Goal: Task Accomplishment & Management: Manage account settings

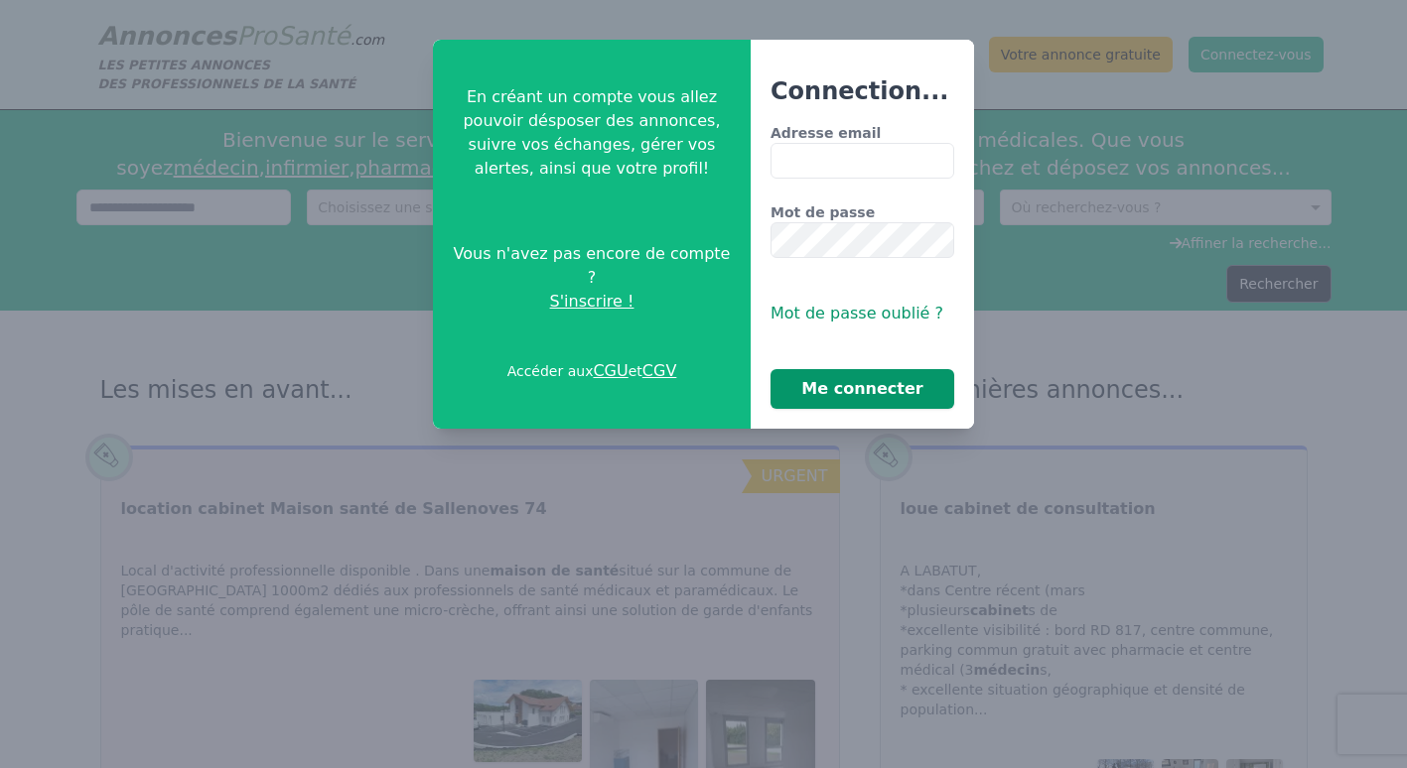
type input "**********"
click at [861, 384] on button "Me connecter" at bounding box center [862, 389] width 184 height 40
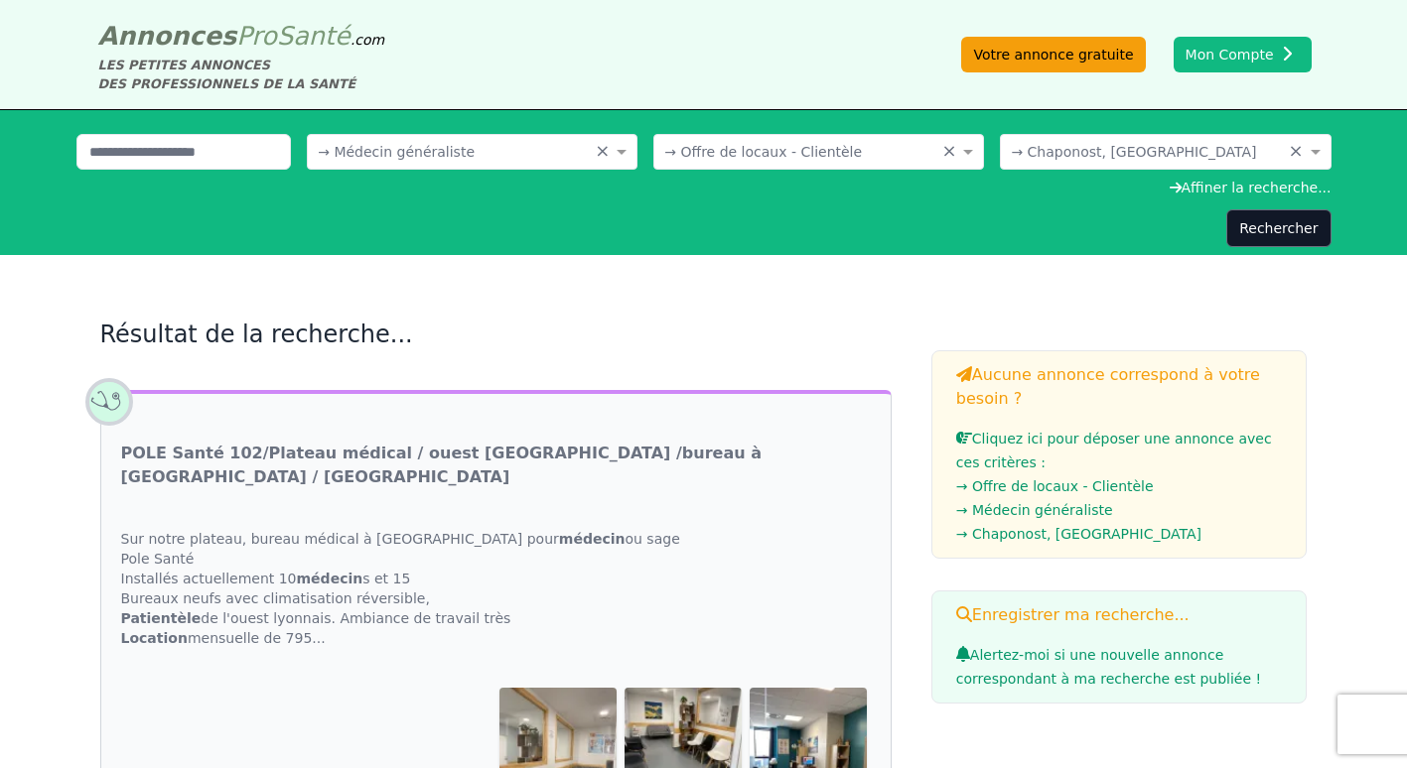
click at [1061, 49] on link "Votre annonce gratuite" at bounding box center [1053, 55] width 184 height 36
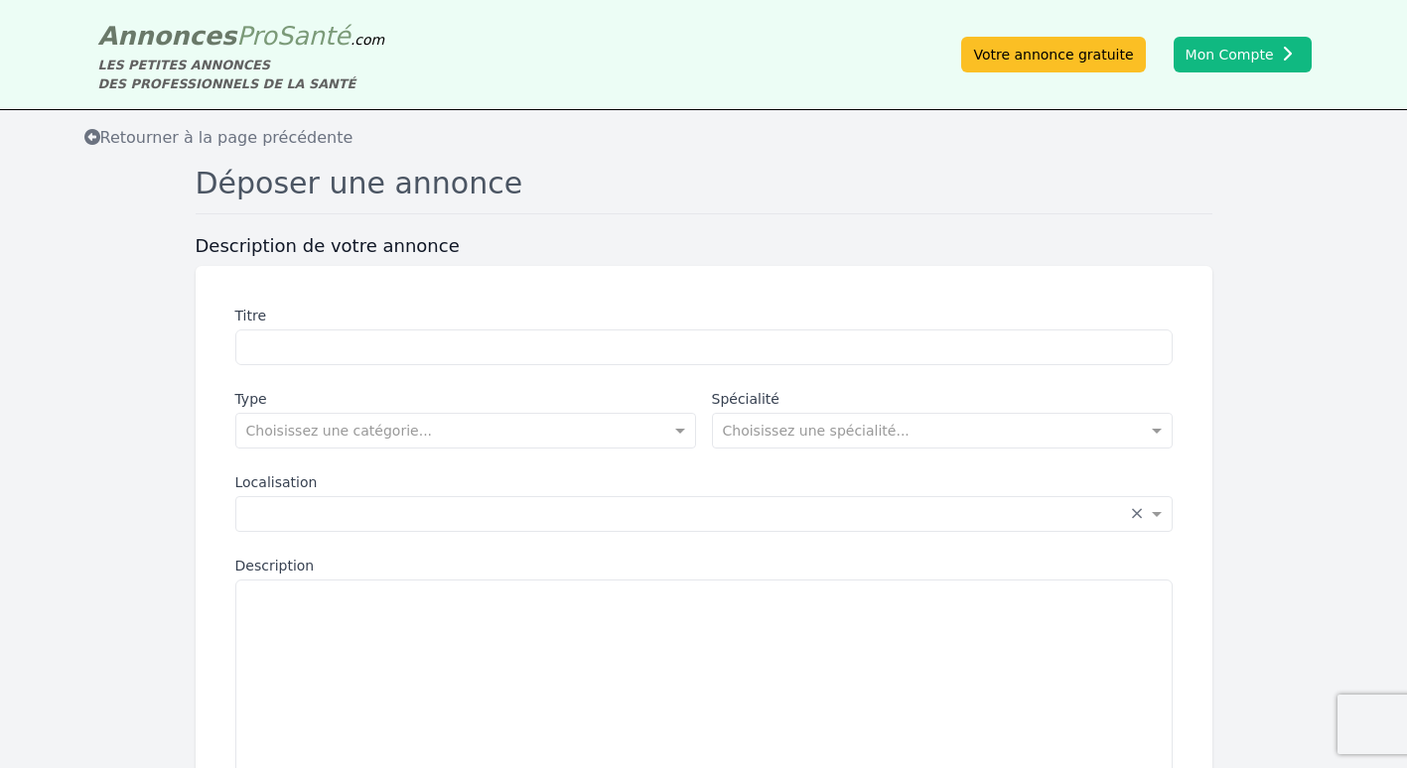
click at [90, 133] on icon at bounding box center [92, 137] width 16 height 16
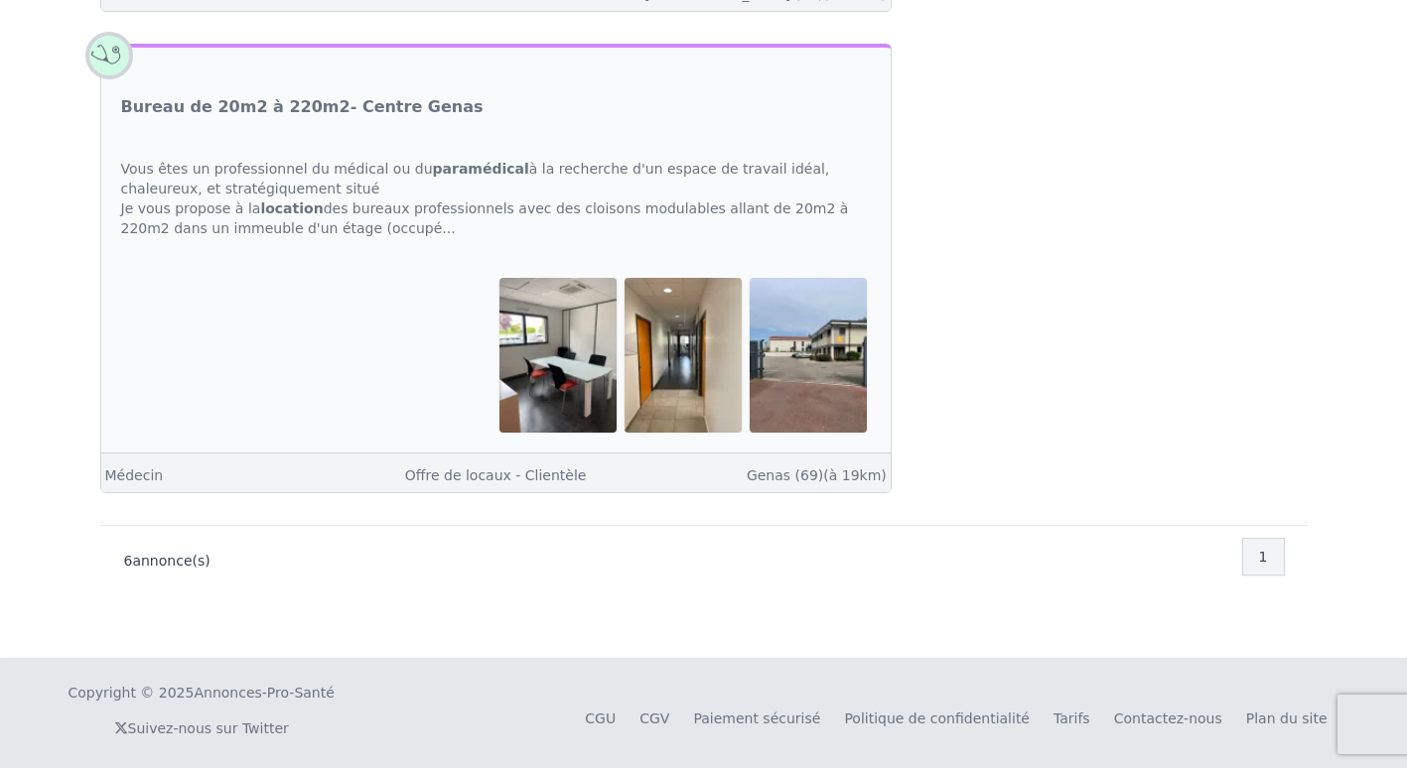
scroll to position [2281, 0]
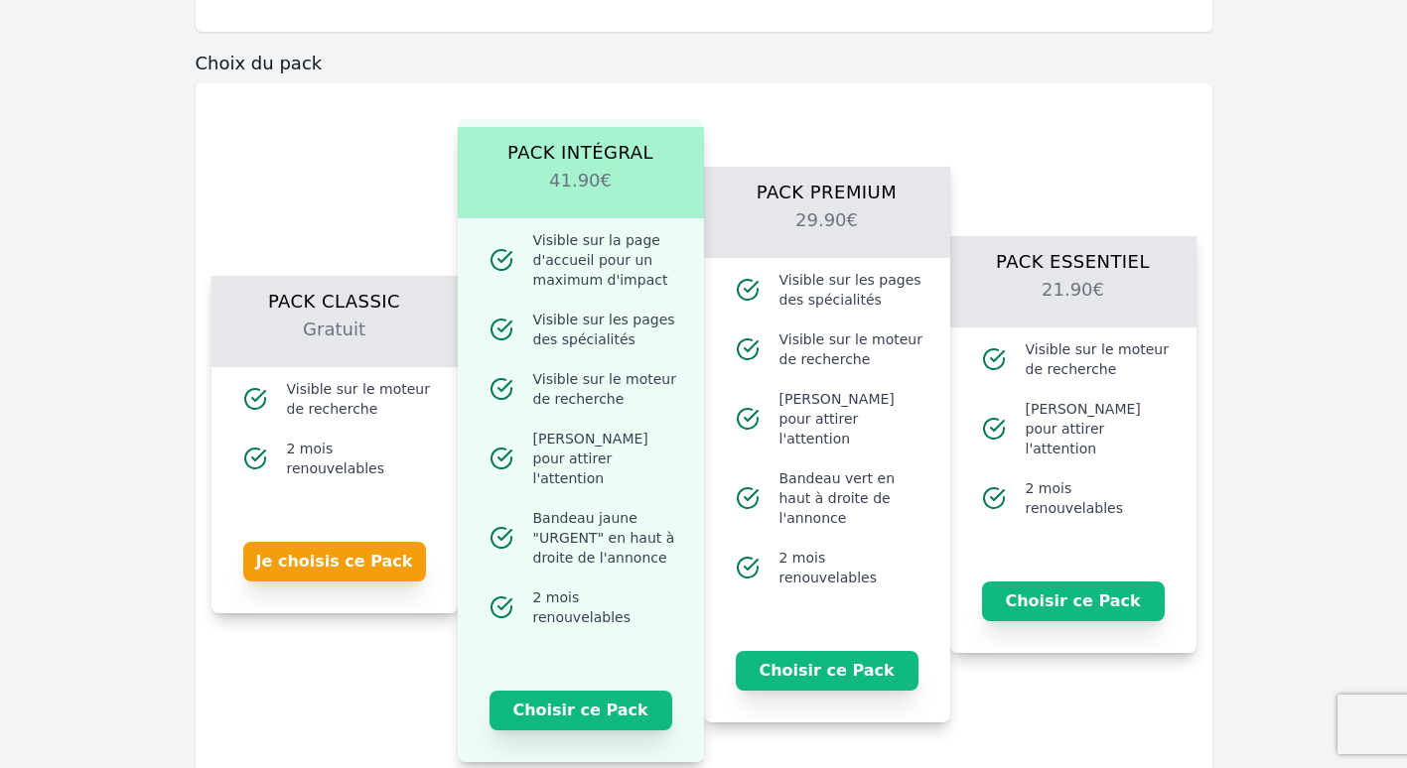
scroll to position [2184, 0]
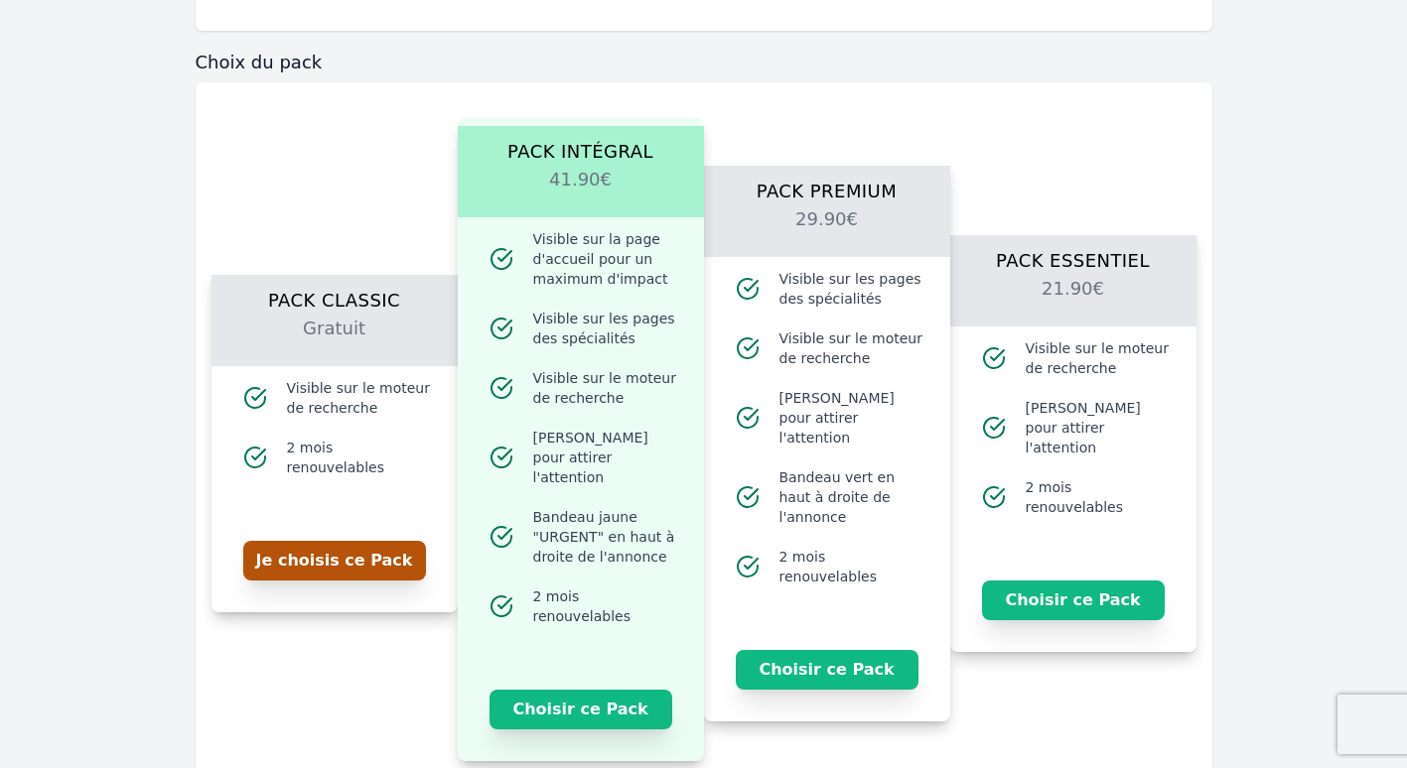
click at [367, 549] on button "Je choisis ce Pack" at bounding box center [334, 561] width 183 height 40
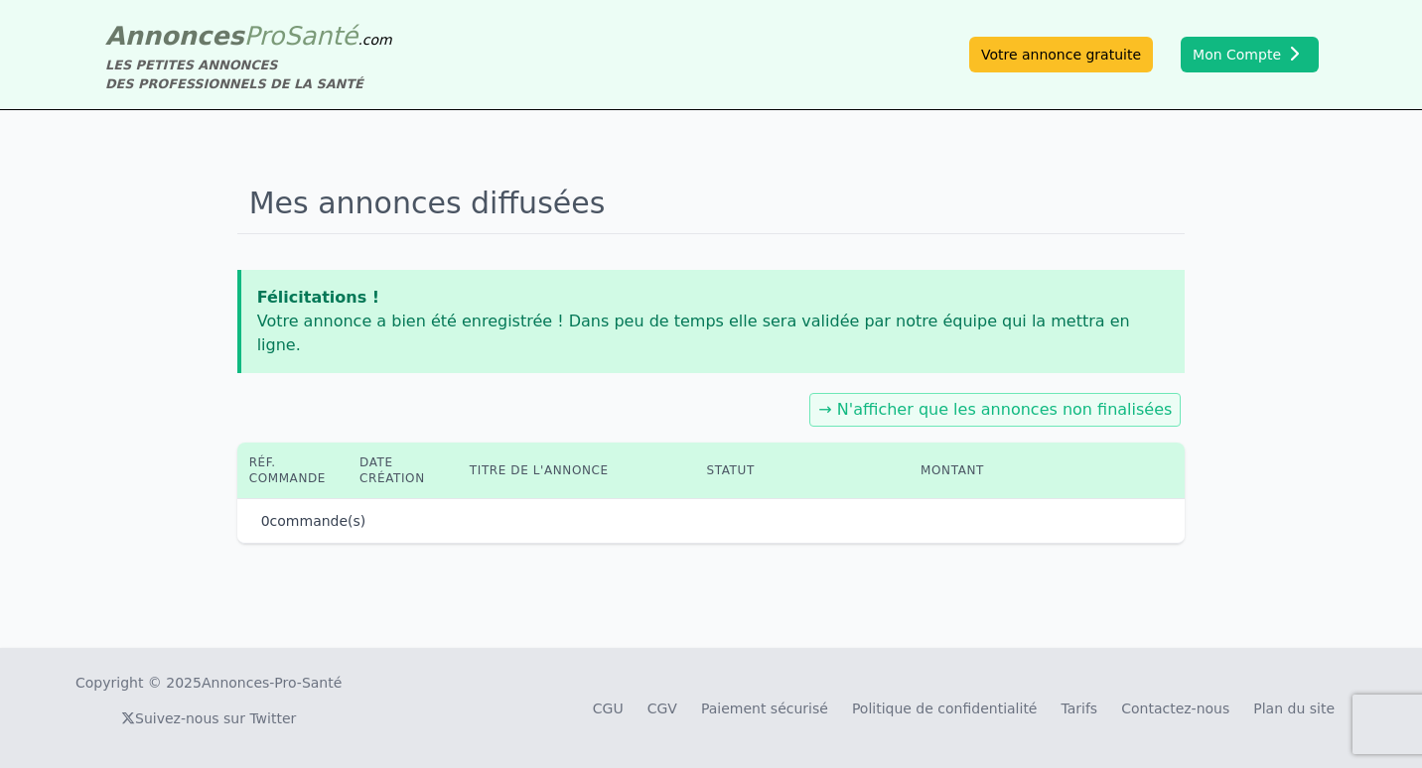
click at [305, 552] on div "Mes annonces diffusées Félicitations ! Votre annonce a bien été enregistrée ! D…" at bounding box center [711, 379] width 1422 height 538
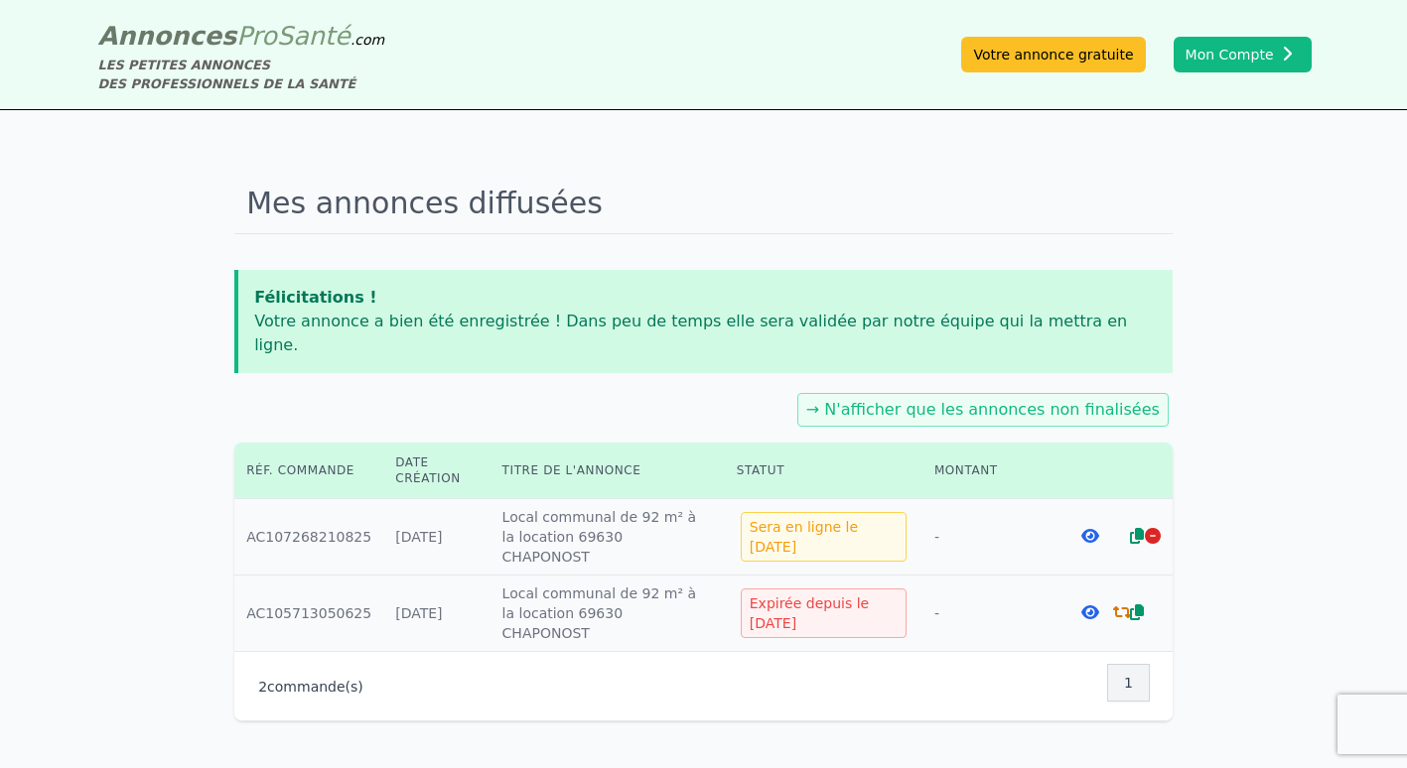
scroll to position [108, 0]
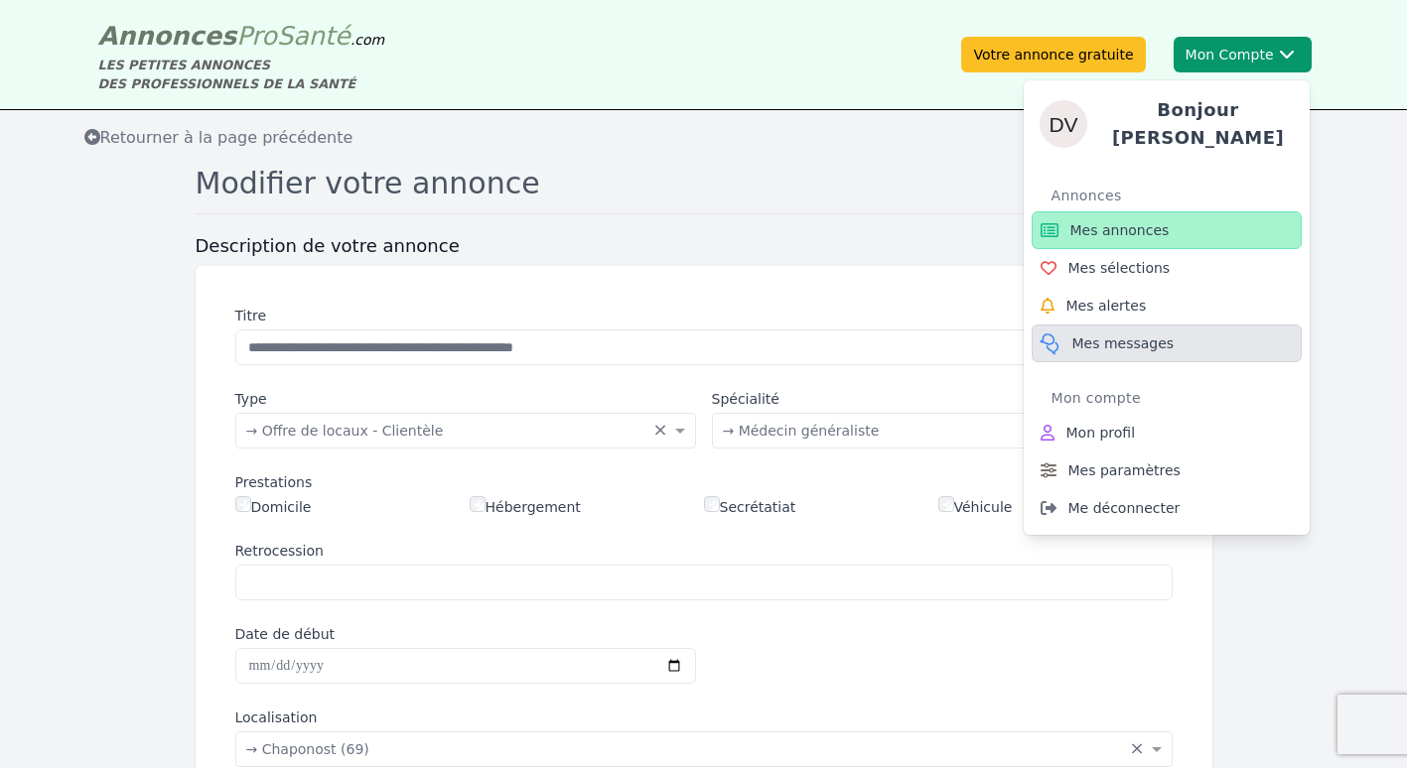
click at [1118, 337] on span "Mes messages" at bounding box center [1123, 344] width 102 height 20
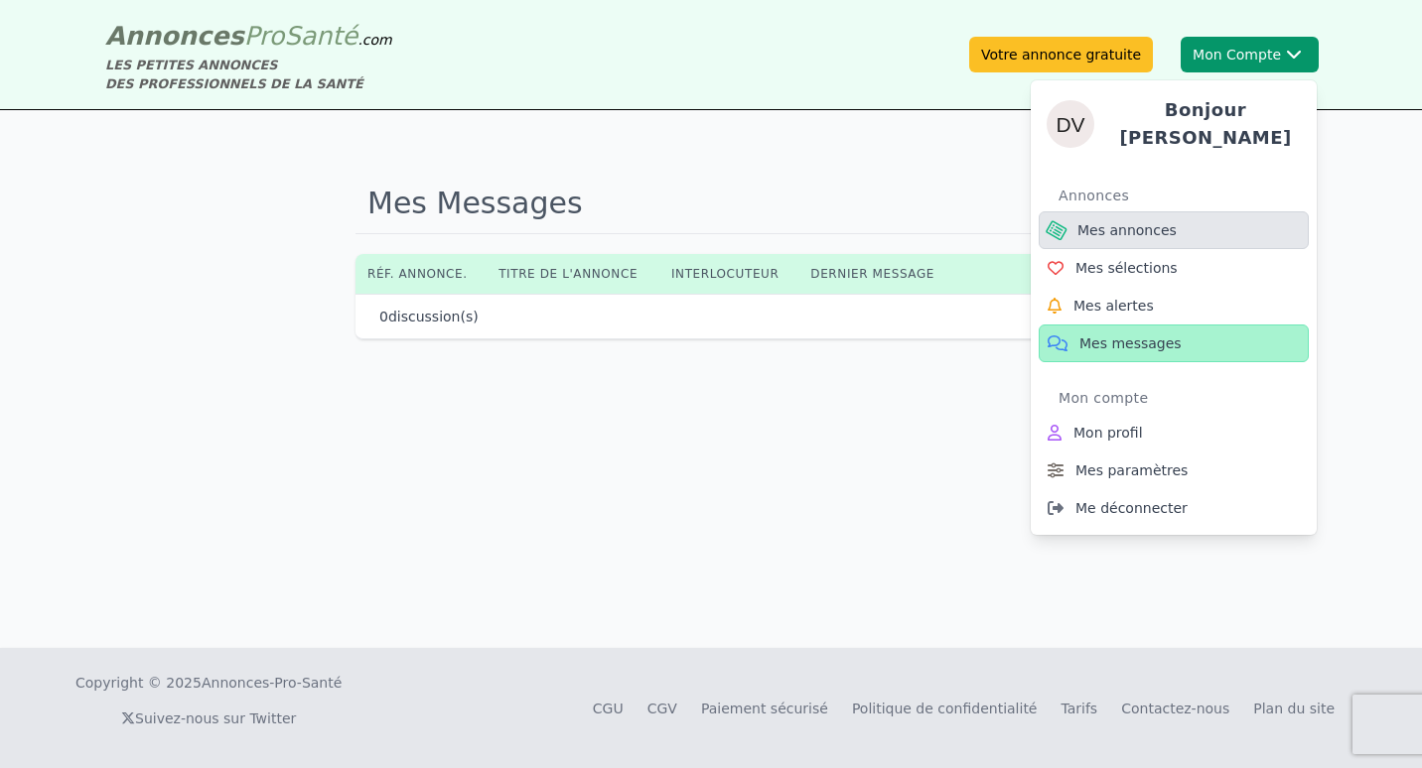
click at [1125, 220] on span "Mes annonces" at bounding box center [1126, 230] width 99 height 20
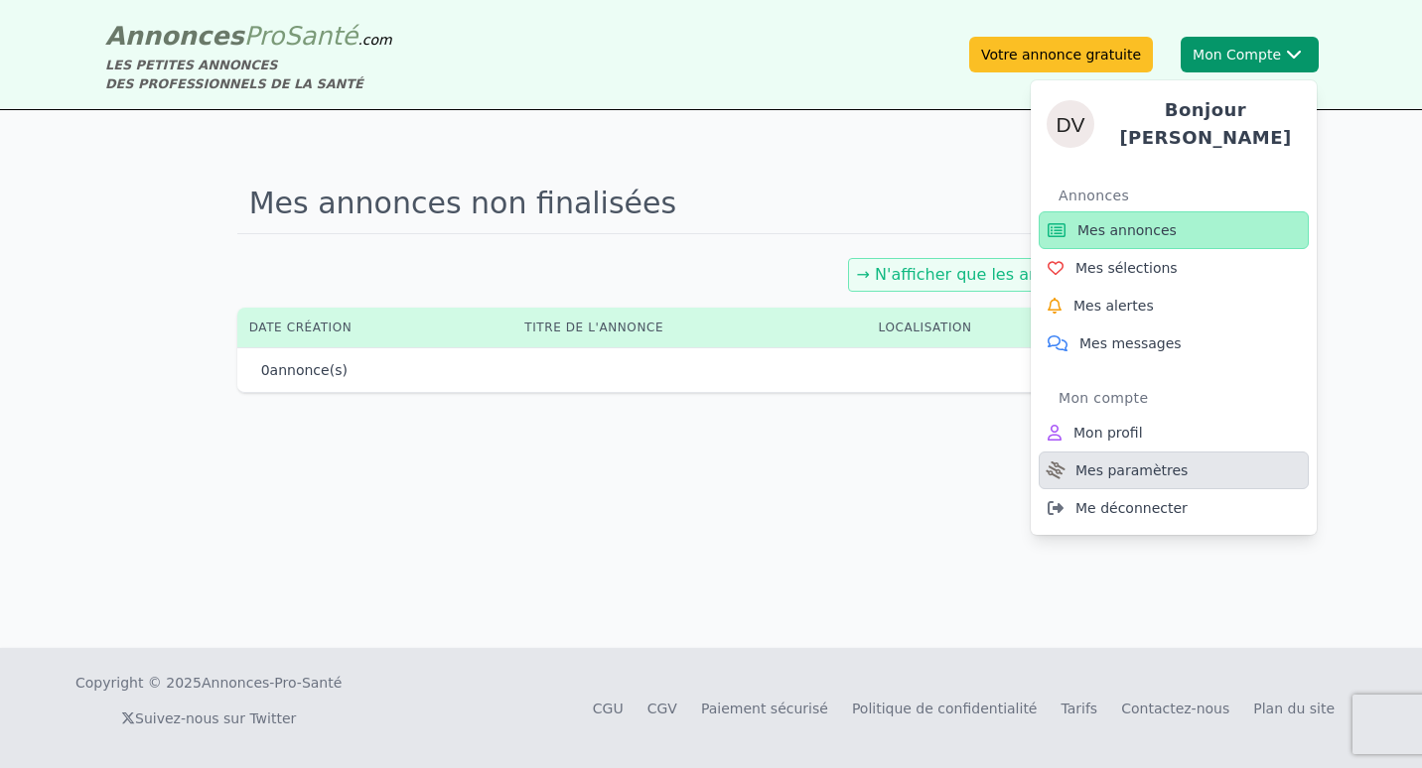
click at [1145, 465] on span "Mes paramètres" at bounding box center [1131, 471] width 112 height 20
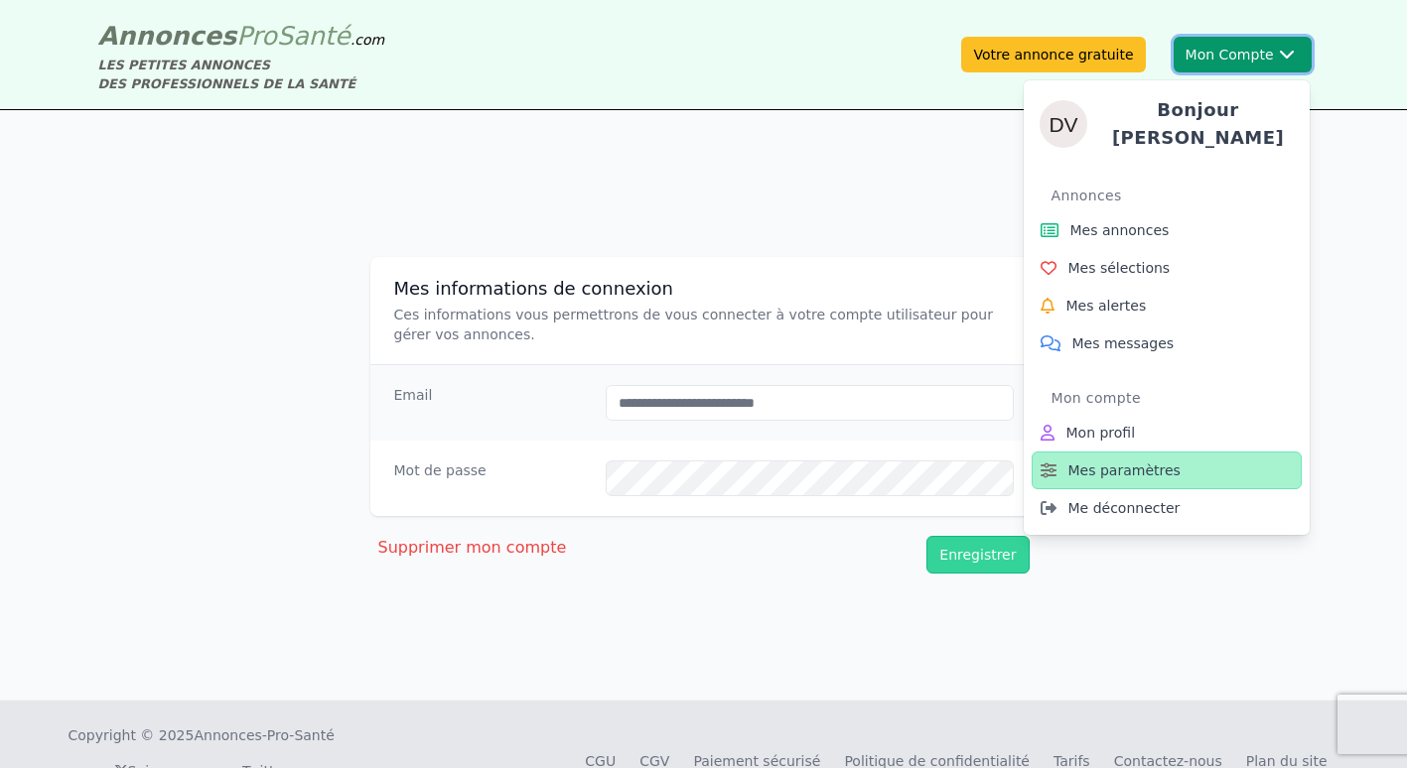
click at [1236, 42] on button "Mon Compte Bonjour Delphine Annonces Mes annonces Mes sélections Mes alertes Me…" at bounding box center [1242, 55] width 138 height 36
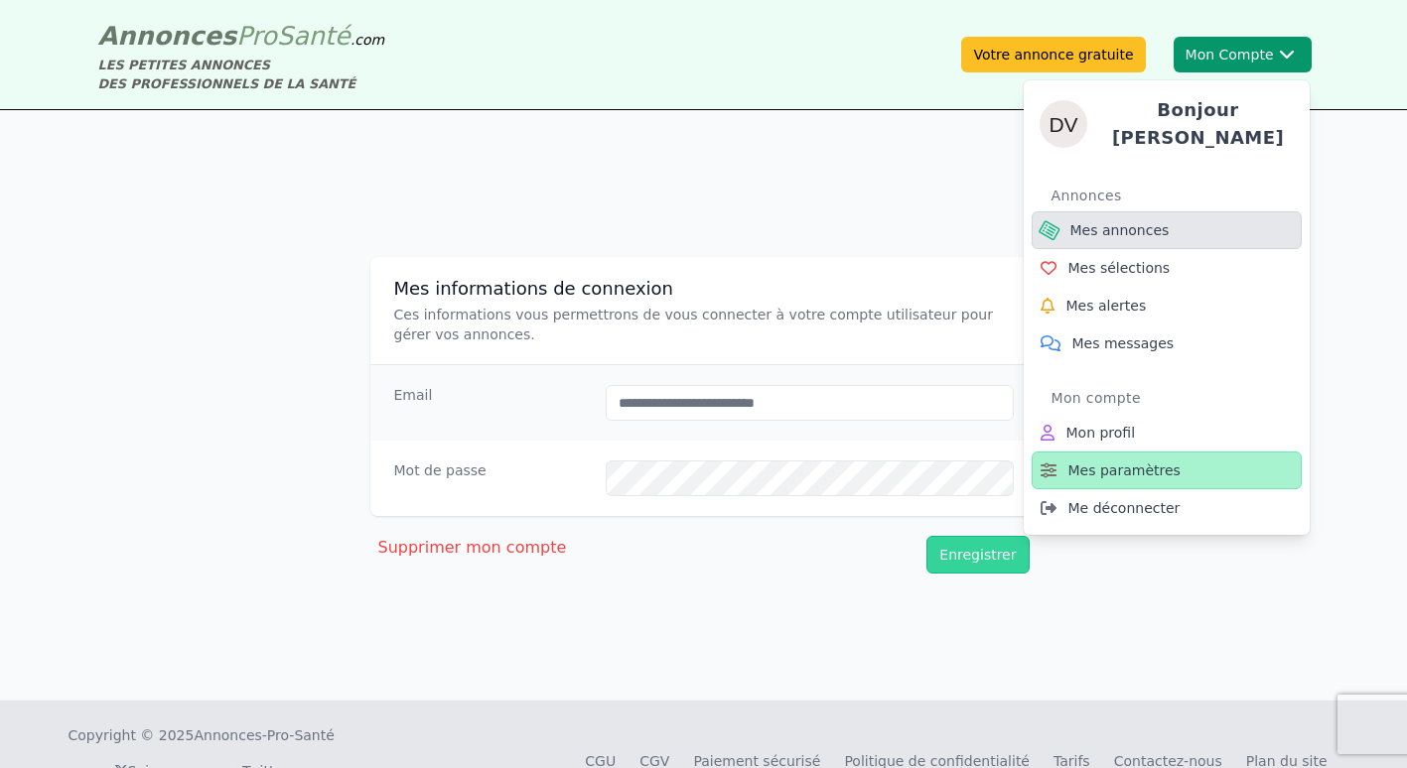
click at [1063, 211] on link "Mes annonces" at bounding box center [1167, 230] width 270 height 38
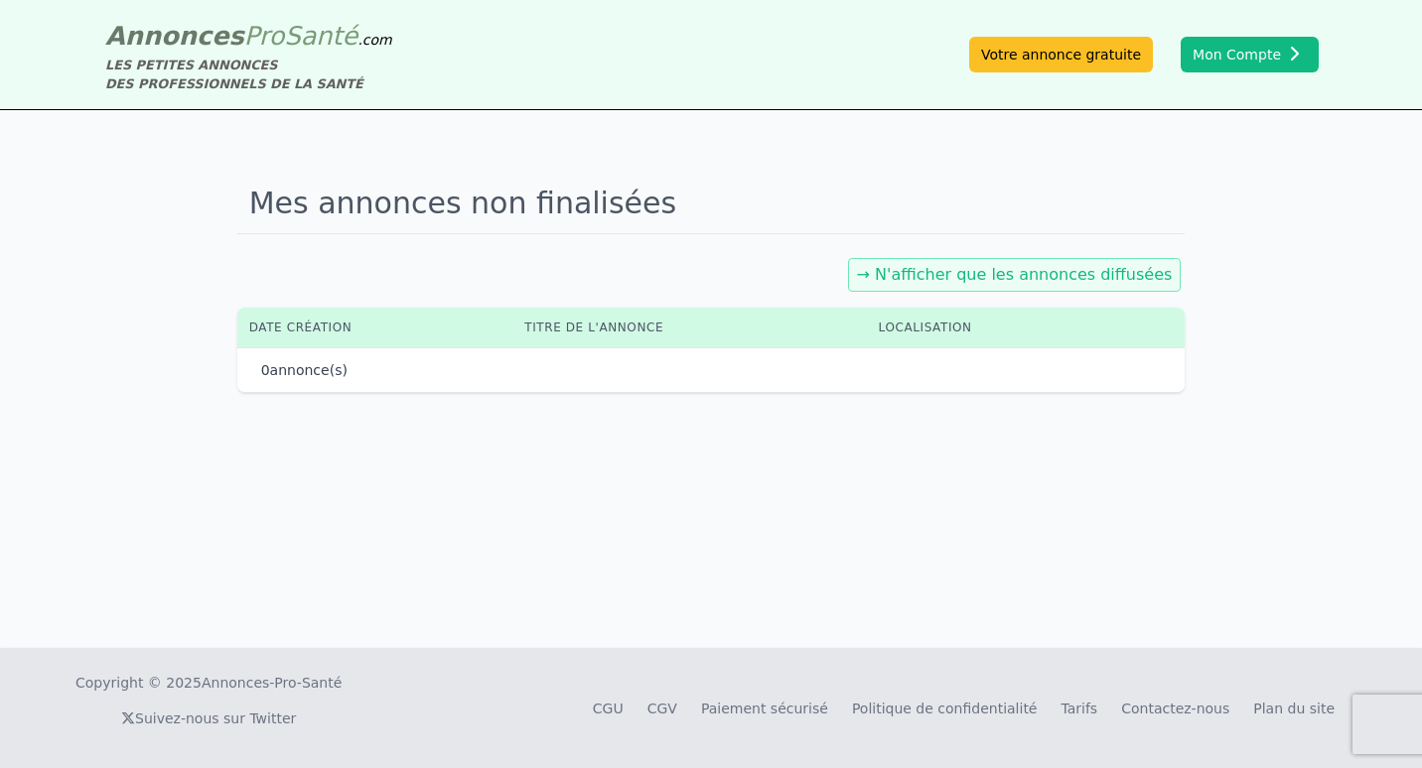
click at [1035, 273] on link "→ N'afficher que les annonces diffusées" at bounding box center [1015, 274] width 316 height 19
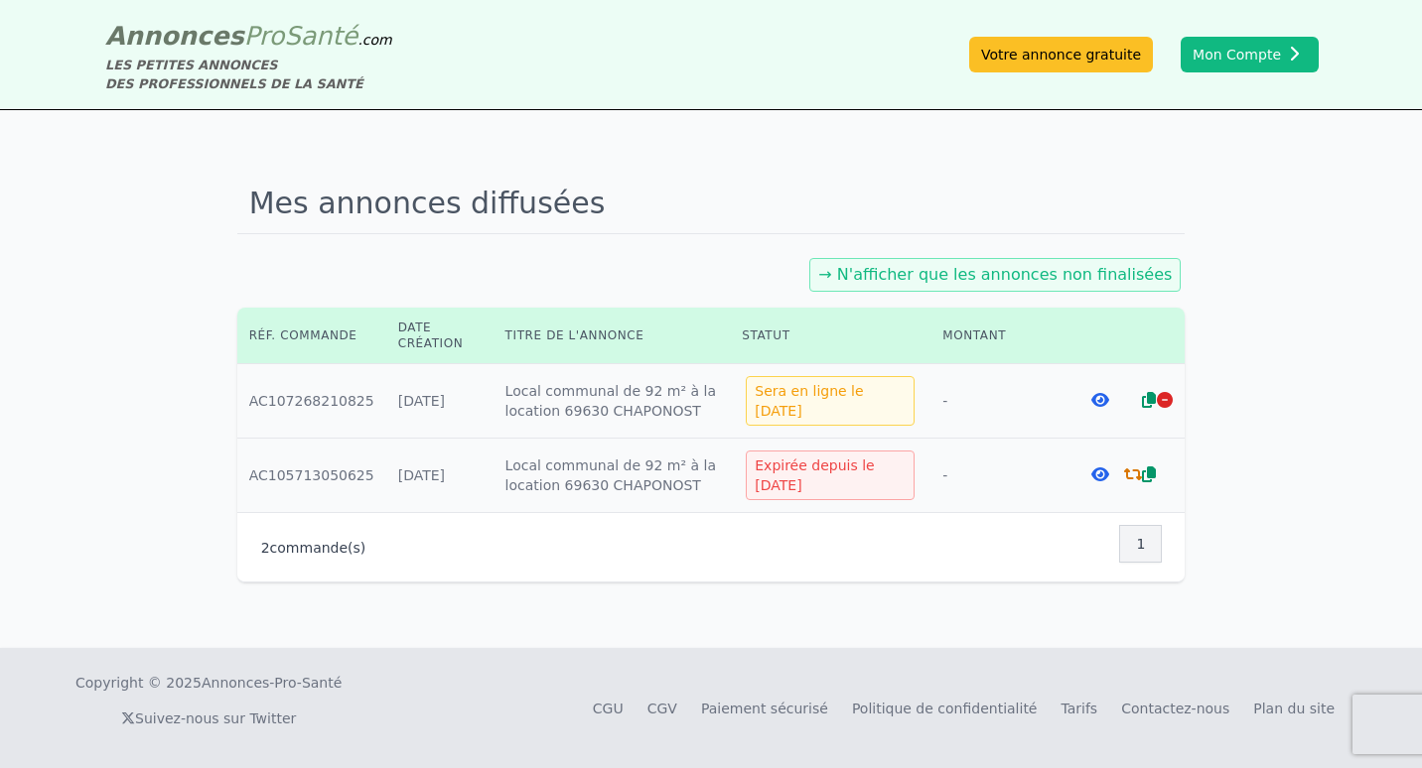
click at [1093, 400] on icon at bounding box center [1100, 400] width 18 height 16
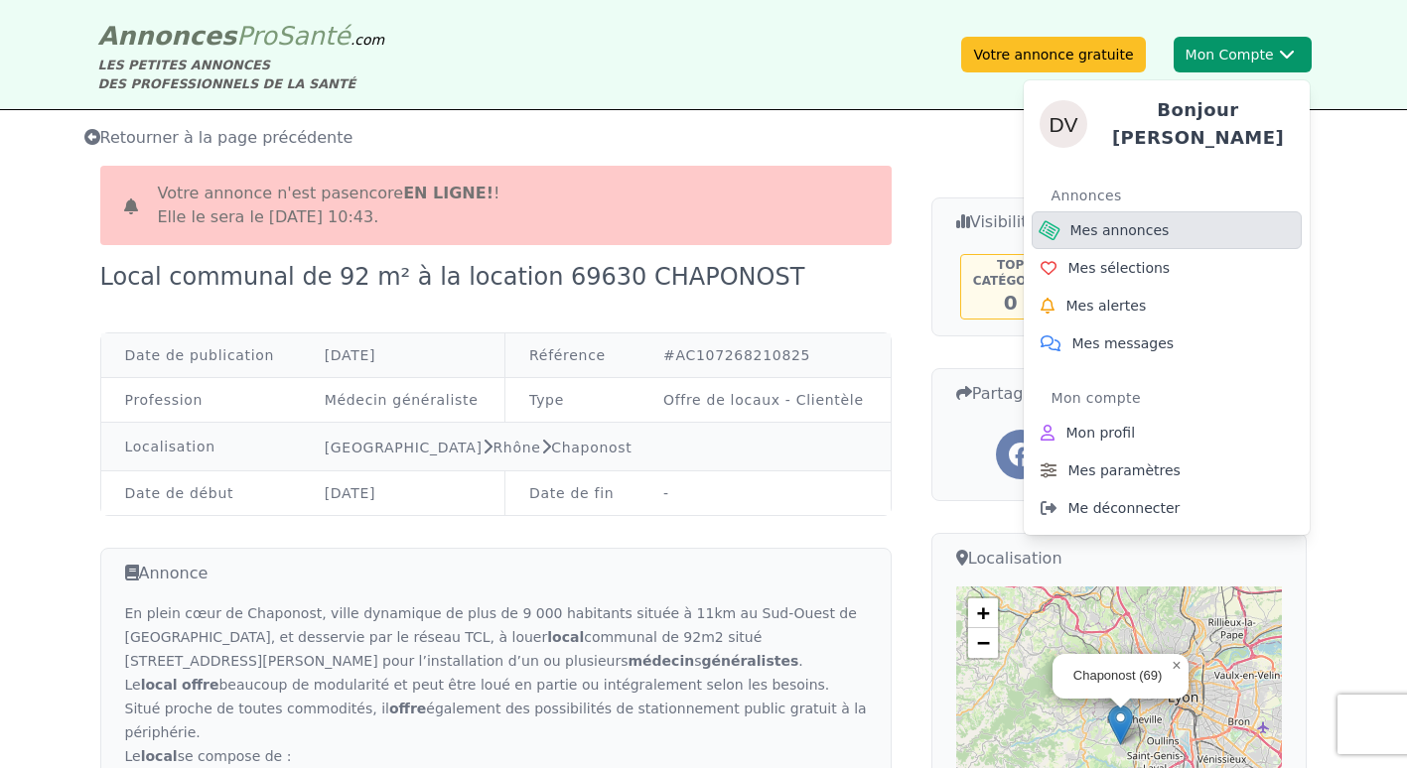
click at [1129, 226] on span "Mes annonces" at bounding box center [1119, 230] width 99 height 20
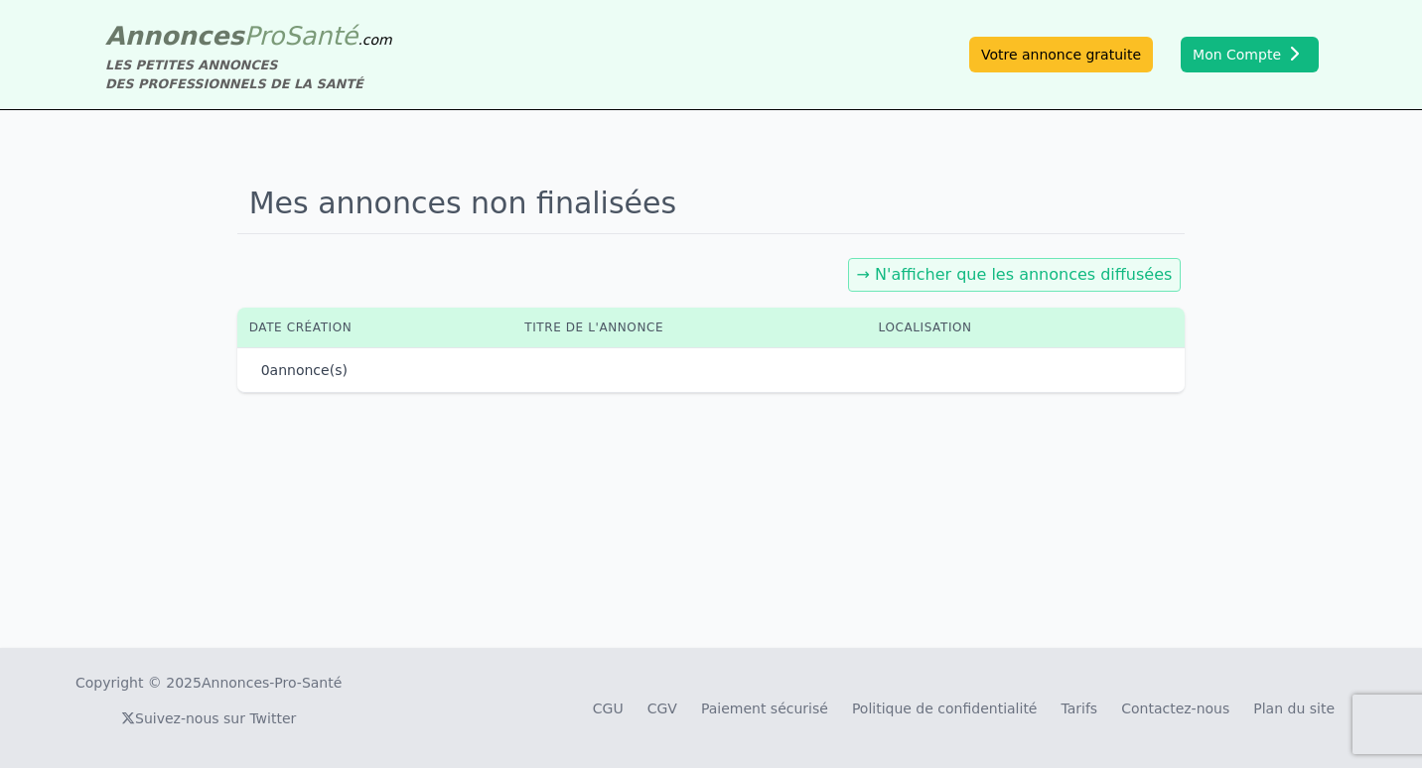
click at [1006, 271] on link "→ N'afficher que les annonces diffusées" at bounding box center [1015, 274] width 316 height 19
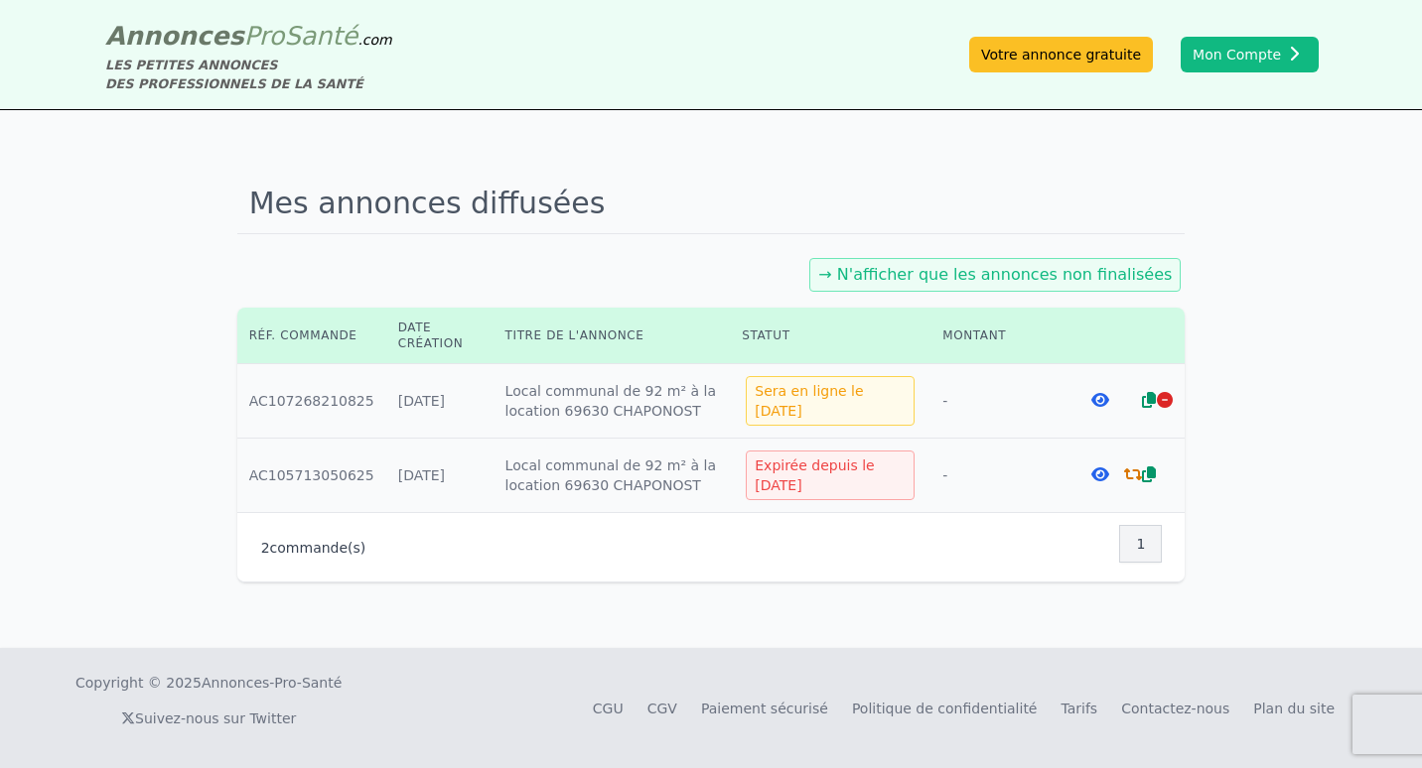
click at [1100, 475] on icon at bounding box center [1100, 475] width 18 height 16
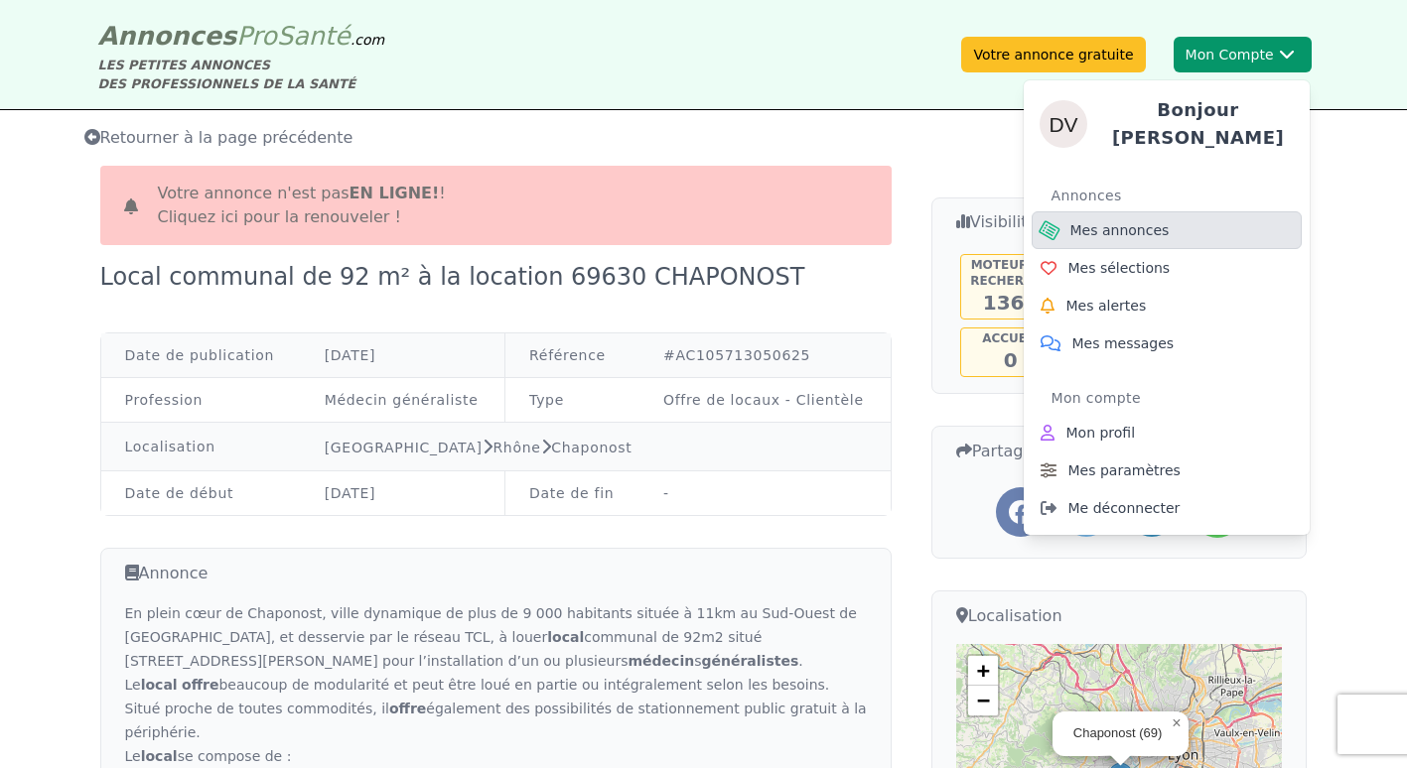
click at [1117, 222] on span "Mes annonces" at bounding box center [1119, 230] width 99 height 20
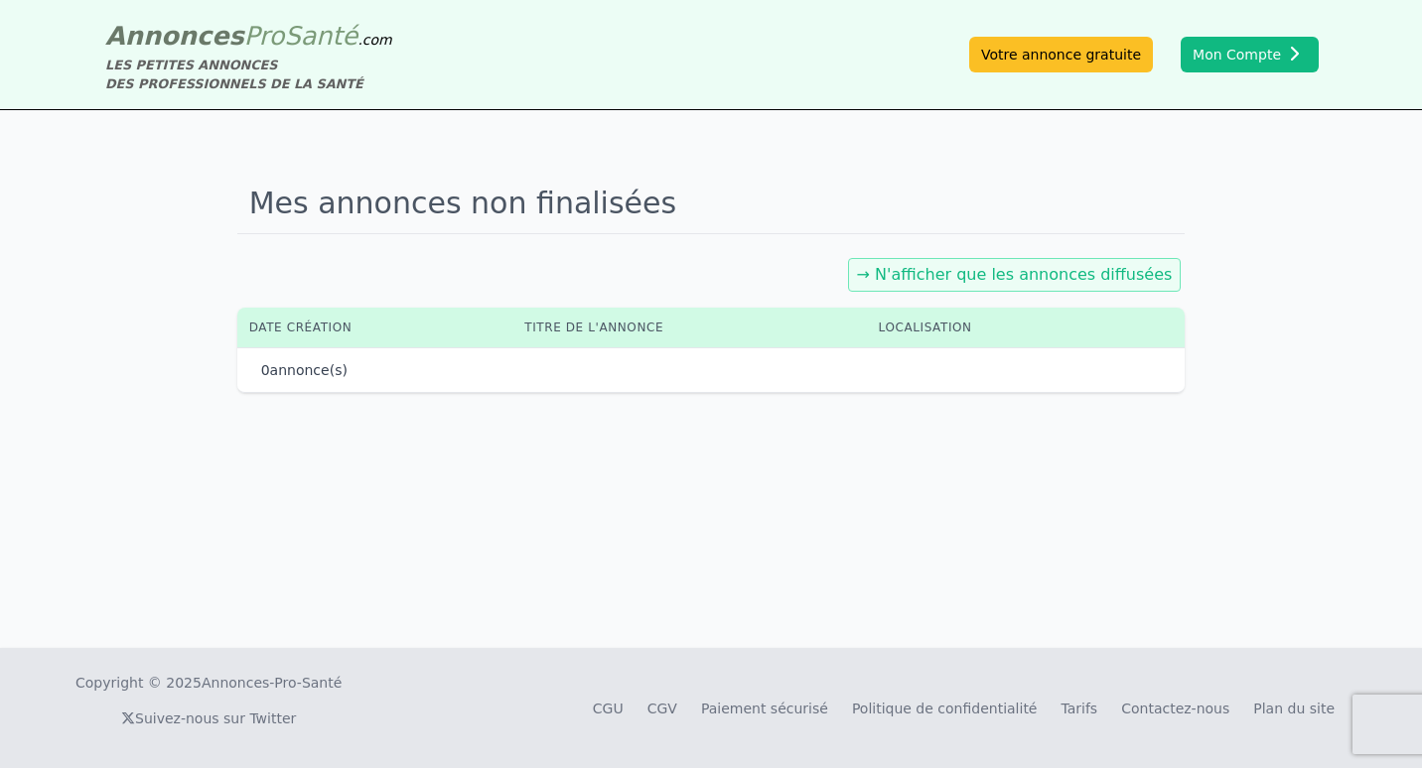
click at [1043, 280] on link "→ N'afficher que les annonces diffusées" at bounding box center [1015, 274] width 316 height 19
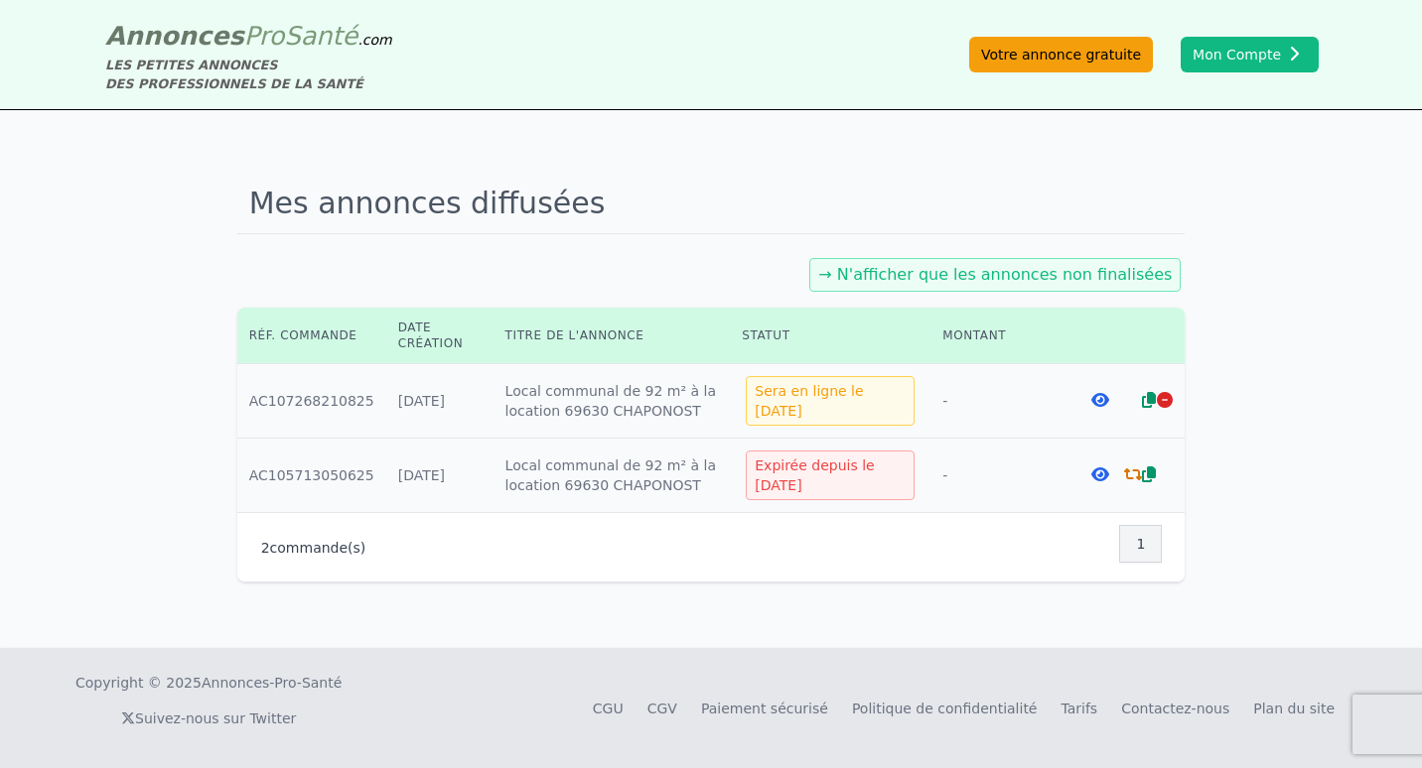
click at [1058, 49] on link "Votre annonce gratuite" at bounding box center [1061, 55] width 184 height 36
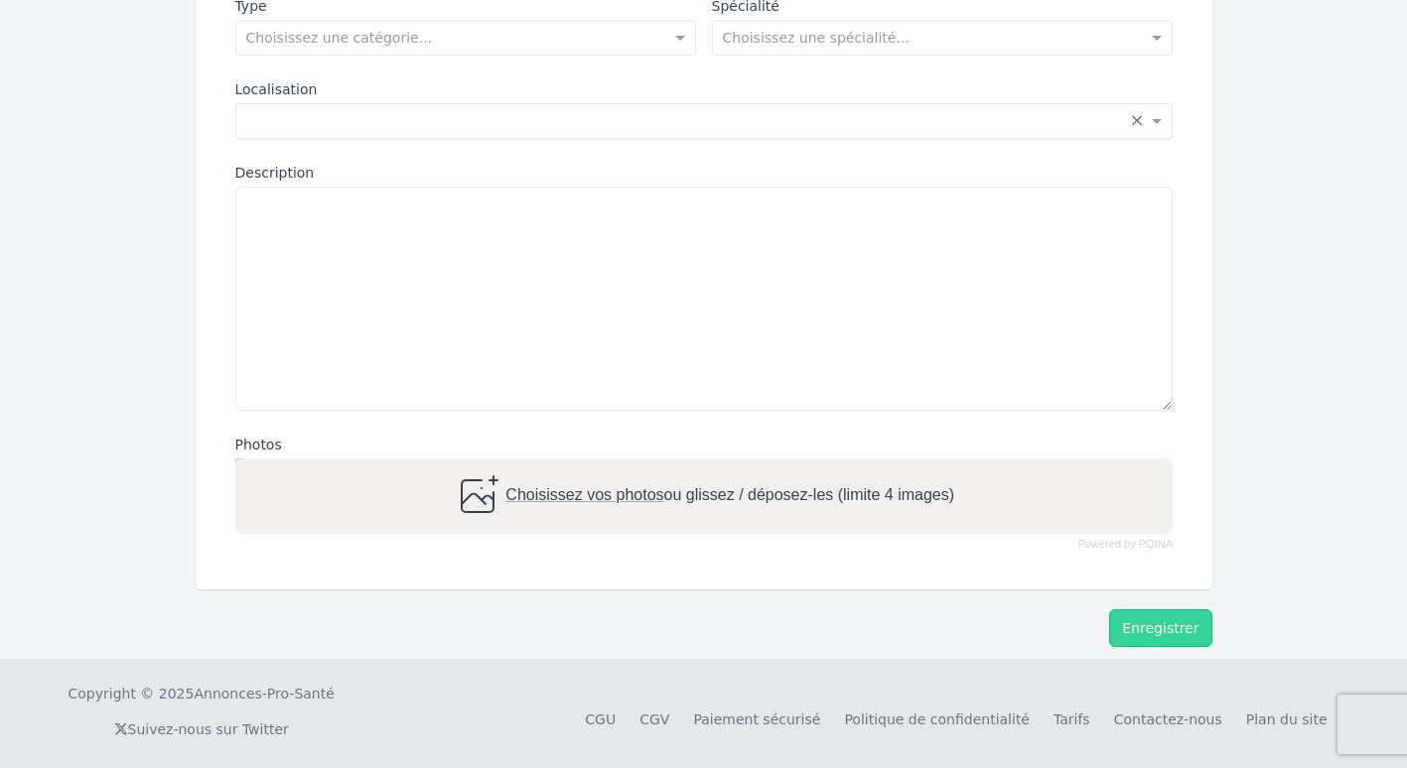
scroll to position [404, 0]
